Goal: Task Accomplishment & Management: Use online tool/utility

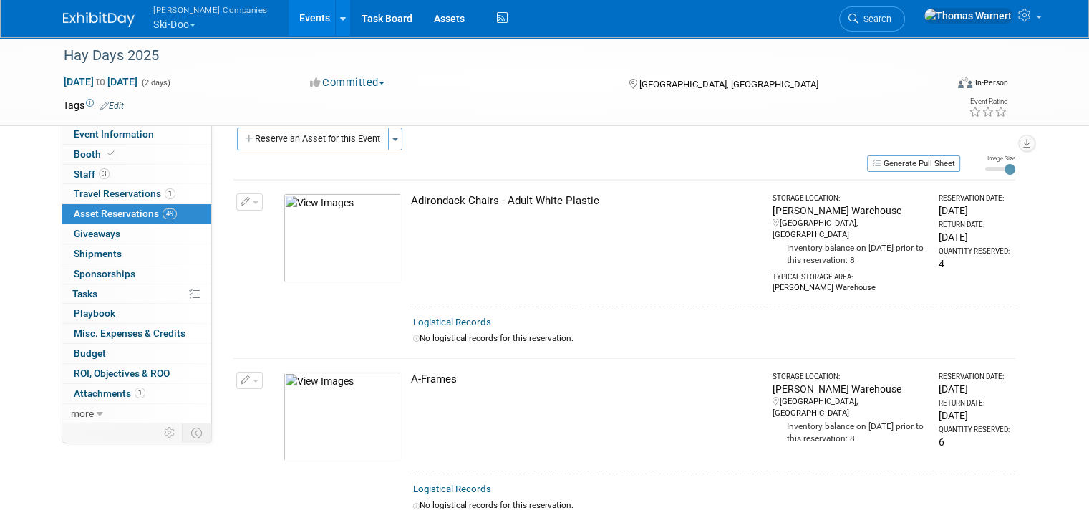
click at [190, 24] on span "button" at bounding box center [193, 25] width 6 height 3
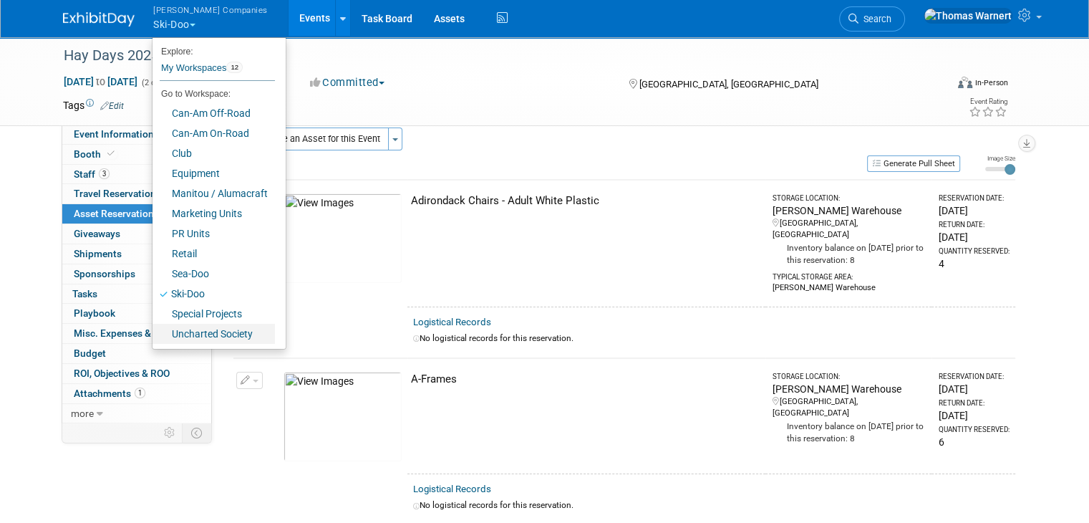
click at [200, 333] on link "Uncharted Society" at bounding box center [214, 334] width 122 height 20
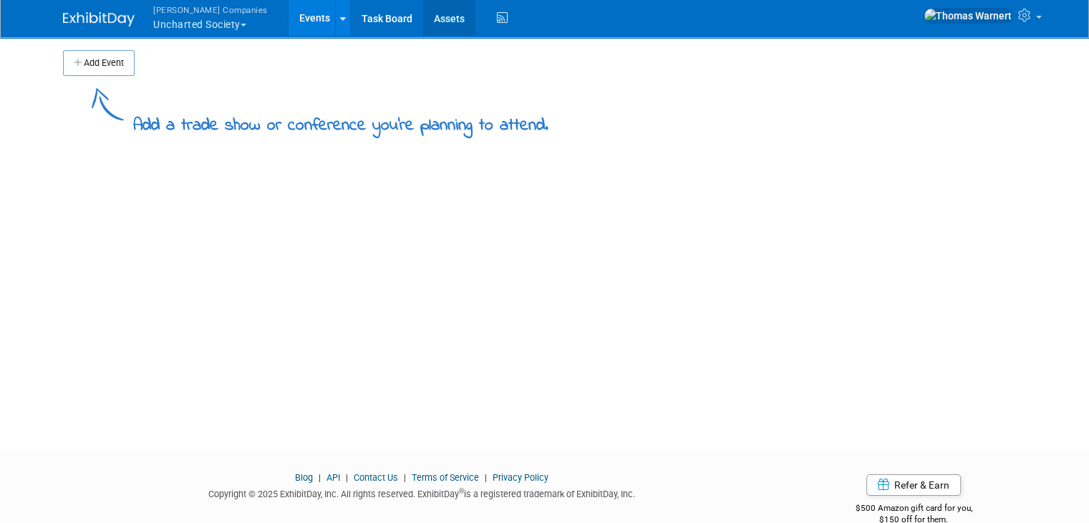
click at [423, 21] on link "Assets" at bounding box center [449, 18] width 52 height 36
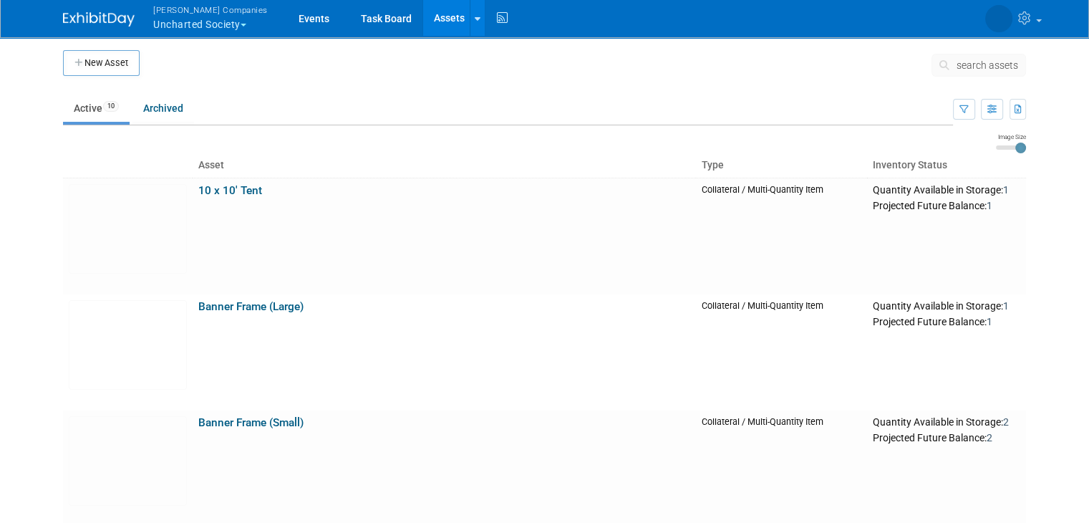
click at [226, 27] on button "Warnert Companies Uncharted Society" at bounding box center [219, 18] width 134 height 37
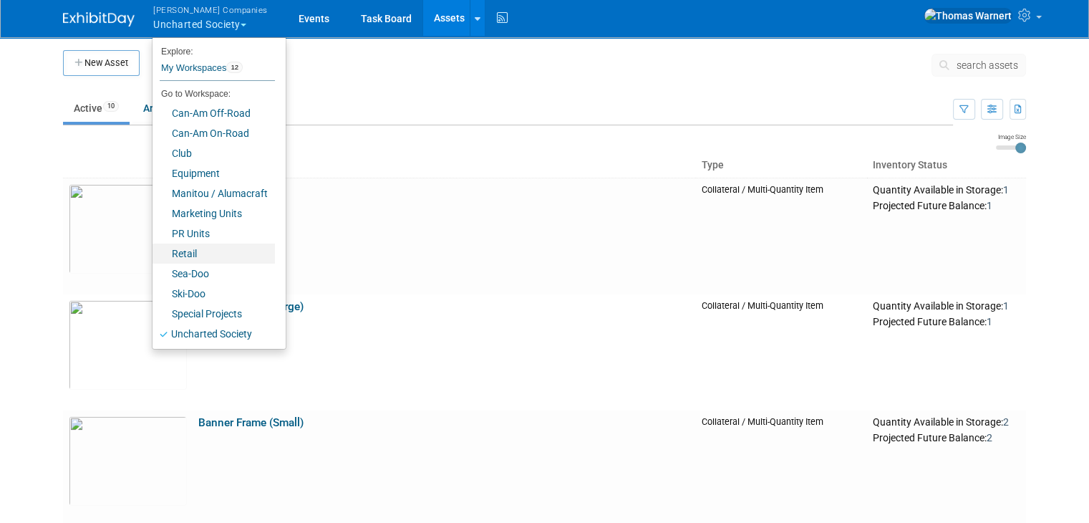
click at [197, 259] on link "Retail" at bounding box center [214, 254] width 122 height 20
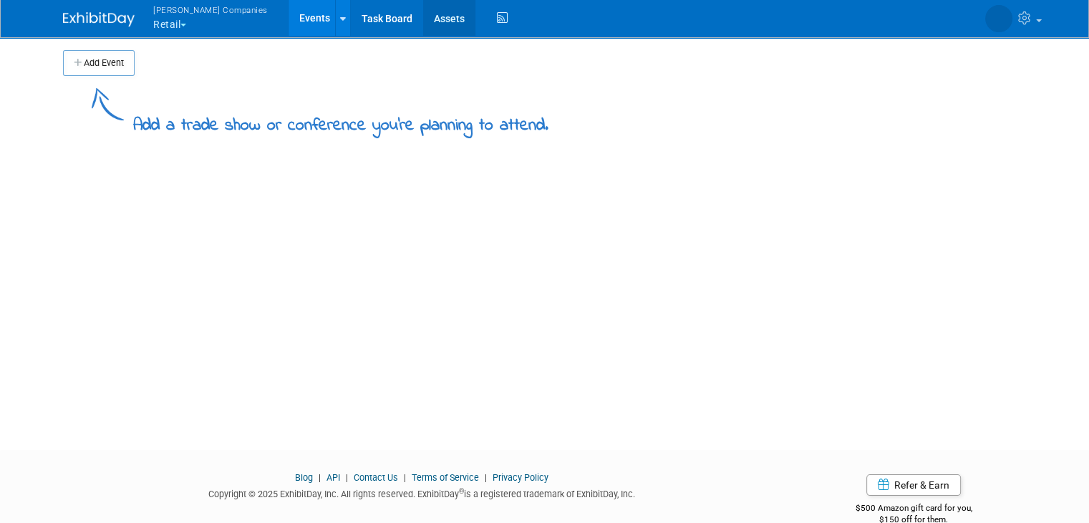
click at [423, 24] on link "Assets" at bounding box center [449, 18] width 52 height 36
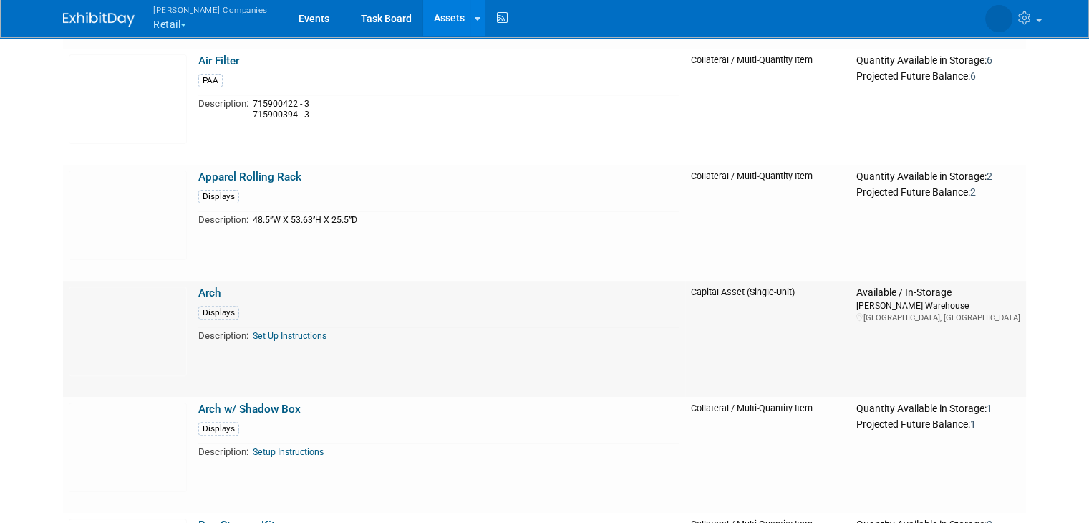
scroll to position [501, 0]
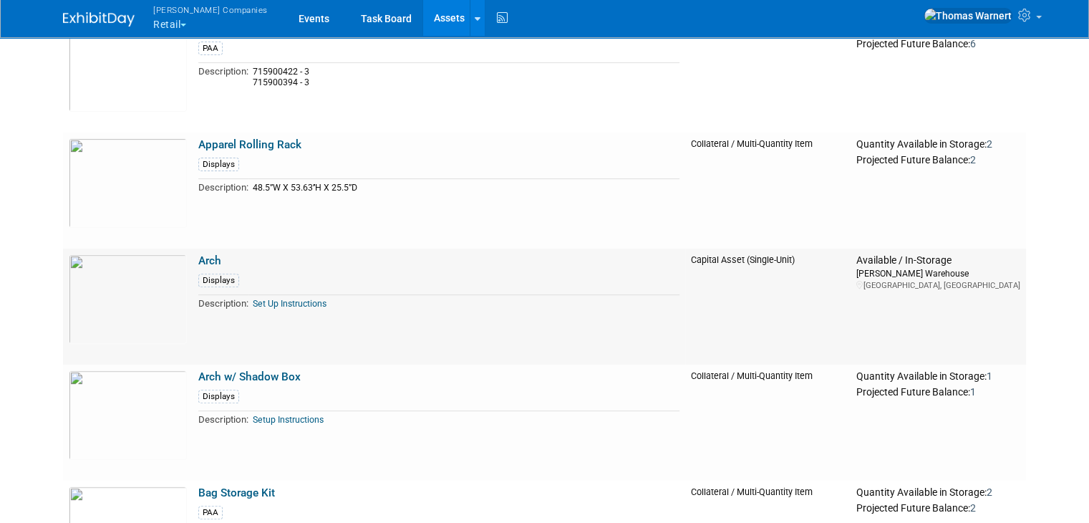
click at [275, 305] on link "Set Up Instructions" at bounding box center [290, 304] width 74 height 10
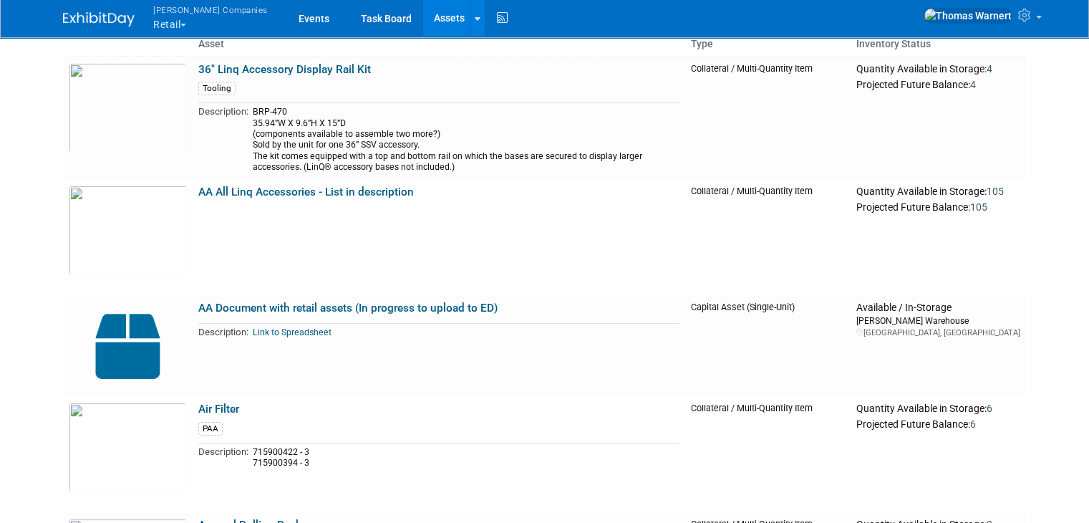
scroll to position [0, 0]
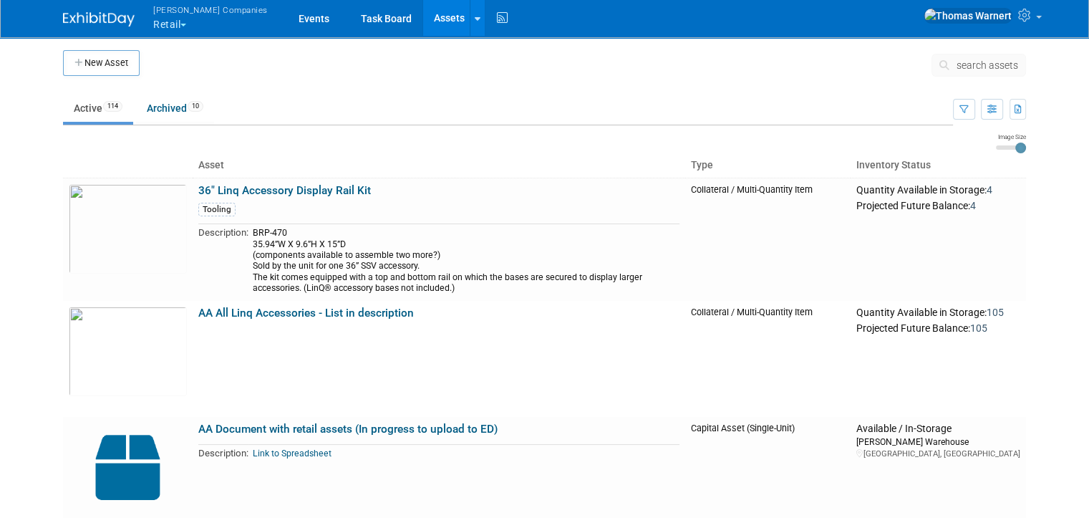
click at [163, 25] on button "Warnert Companies Retail" at bounding box center [219, 18] width 134 height 37
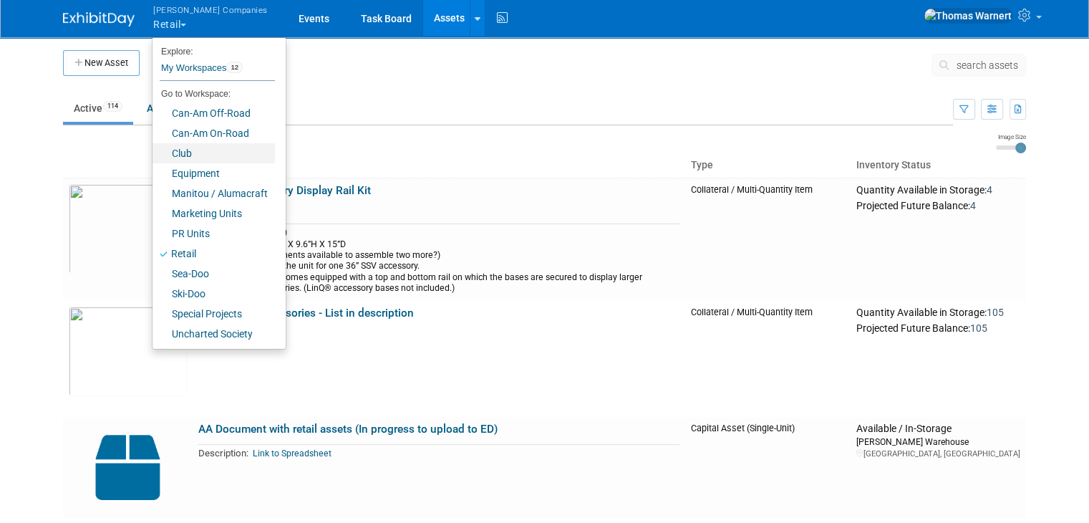
click at [184, 153] on link "Club" at bounding box center [214, 153] width 122 height 20
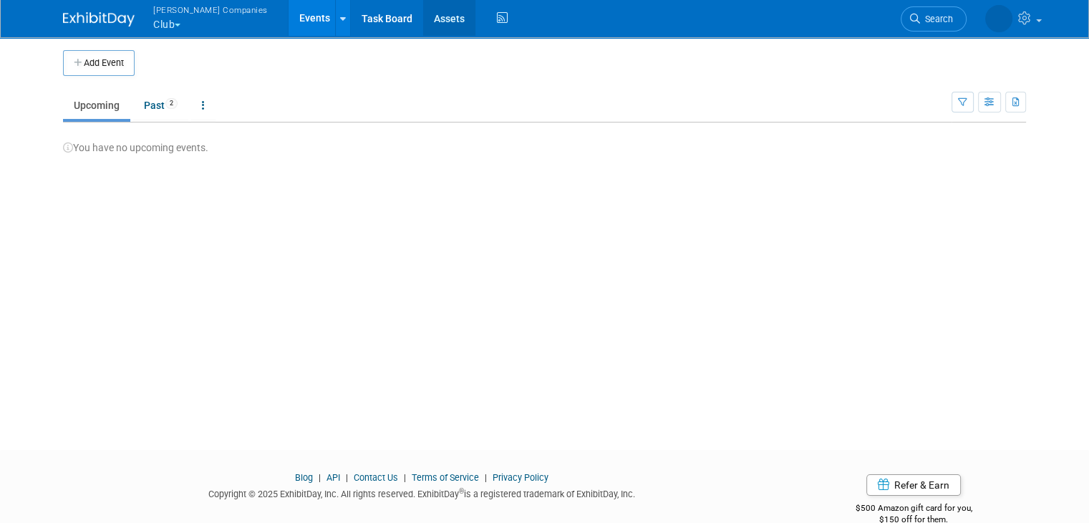
click at [423, 19] on link "Assets" at bounding box center [449, 18] width 52 height 36
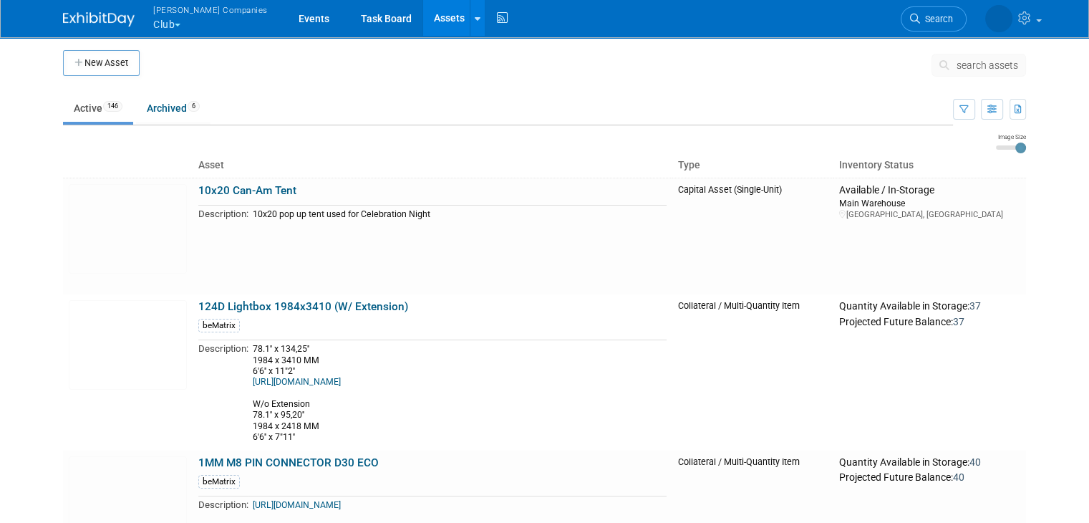
click at [976, 57] on button "search assets" at bounding box center [979, 65] width 95 height 23
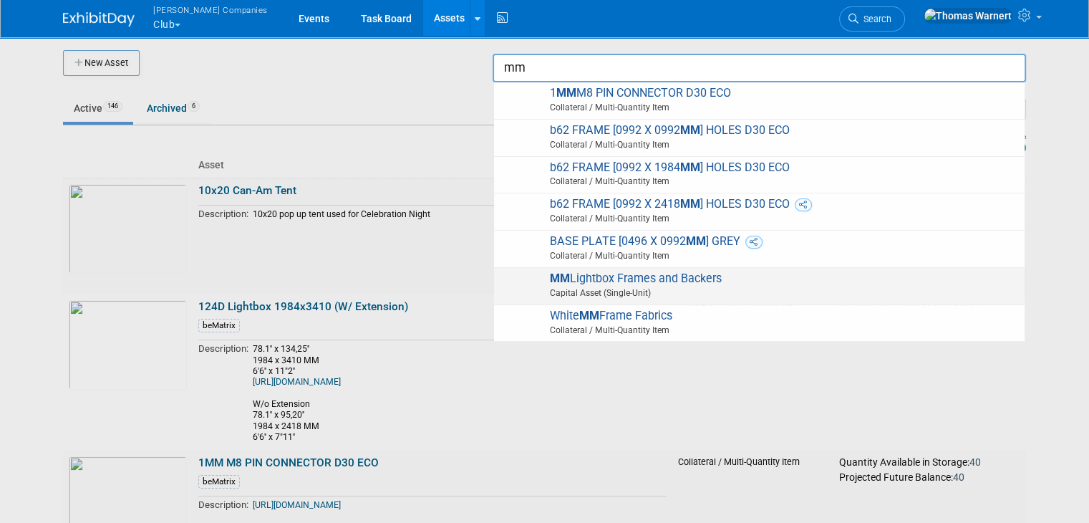
click at [716, 281] on span "MM Lightbox Frames and Backers Capital Asset (Single-Unit)" at bounding box center [759, 285] width 516 height 29
type input "MM Lightbox Frames and Backers"
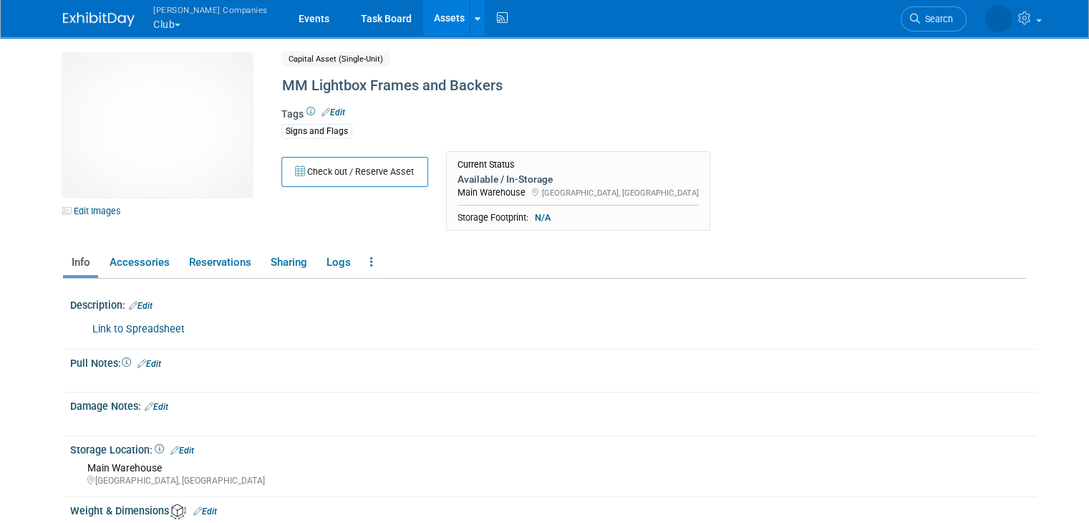
click at [163, 330] on link "Link to Spreadsheet" at bounding box center [138, 329] width 92 height 12
